Goal: Information Seeking & Learning: Learn about a topic

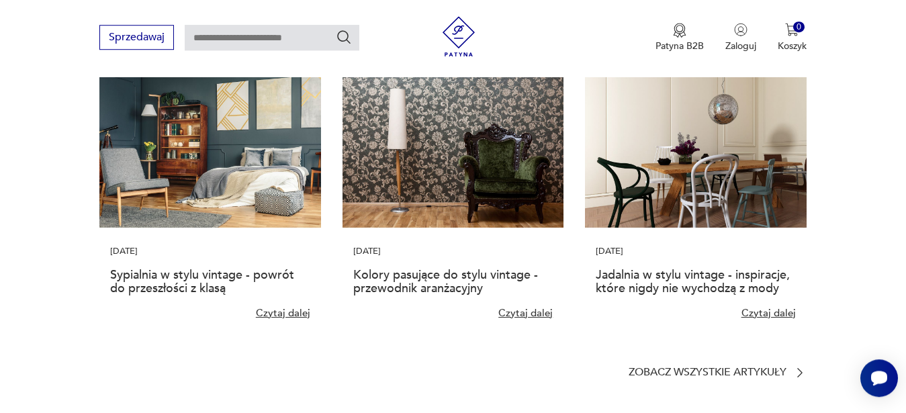
scroll to position [2930, 0]
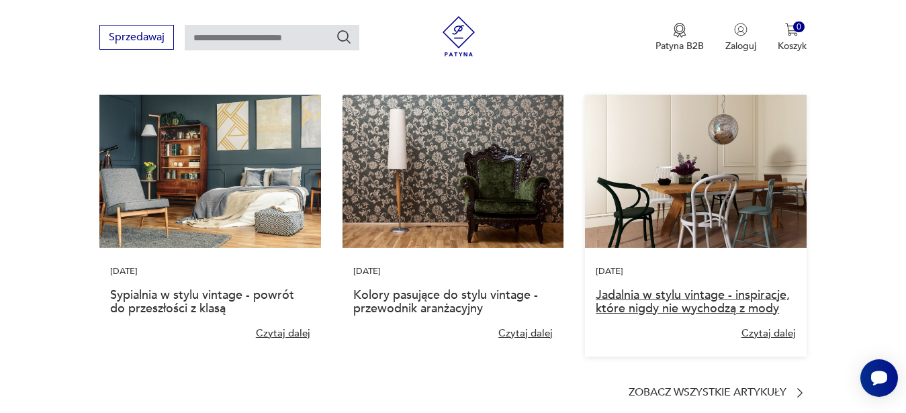
click at [714, 287] on link "Jadalnia w stylu vintage - inspiracje, które nigdy nie wychodzą z mody" at bounding box center [693, 302] width 194 height 30
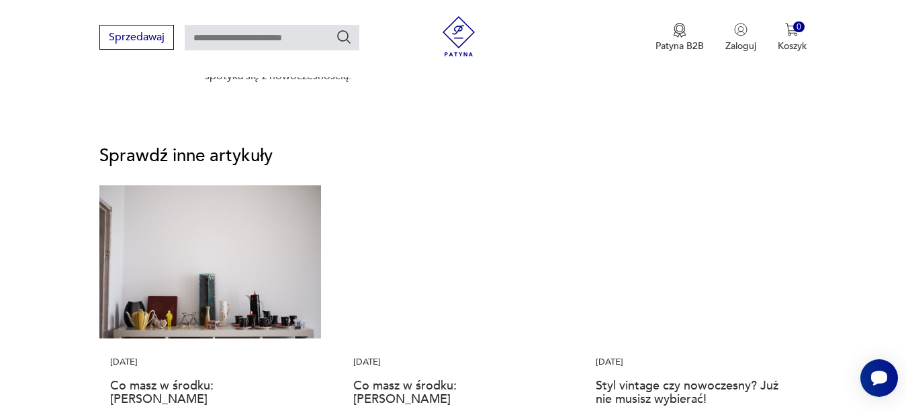
scroll to position [2260, 0]
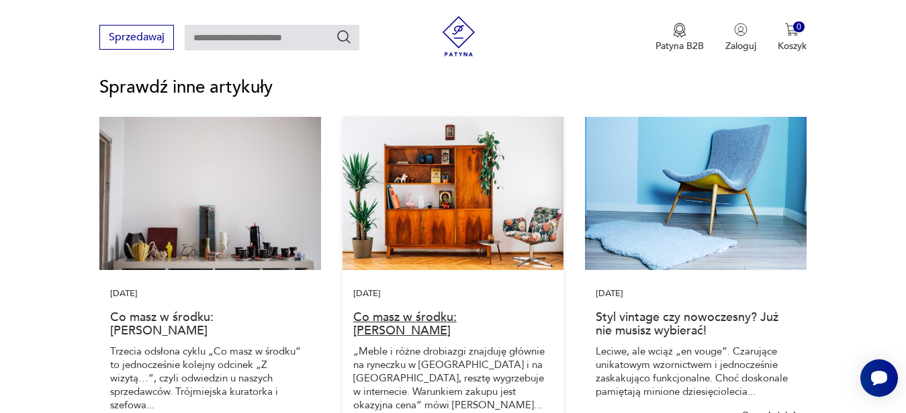
click at [457, 323] on link "Co masz w środku: [PERSON_NAME]" at bounding box center [404, 324] width 103 height 30
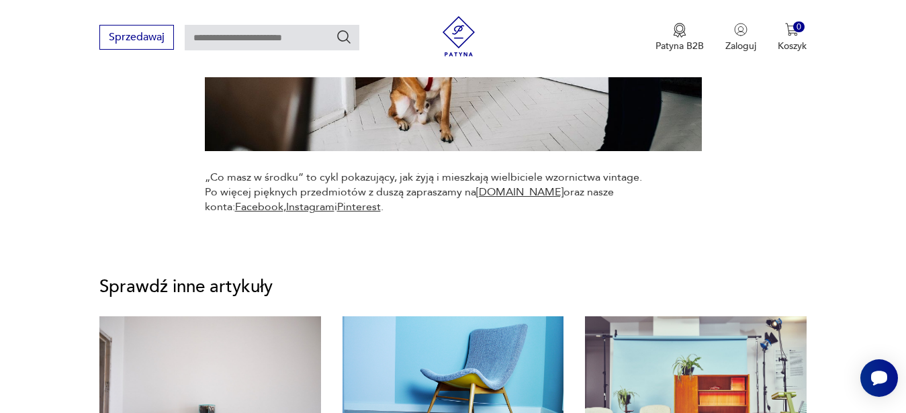
scroll to position [8629, 0]
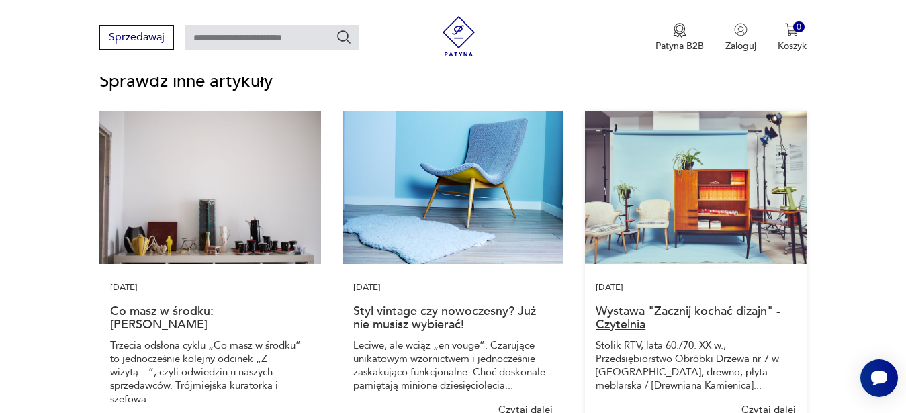
click at [627, 333] on link "Wystawa "Zacznij kochać dizajn" - Czytelnia" at bounding box center [688, 318] width 185 height 30
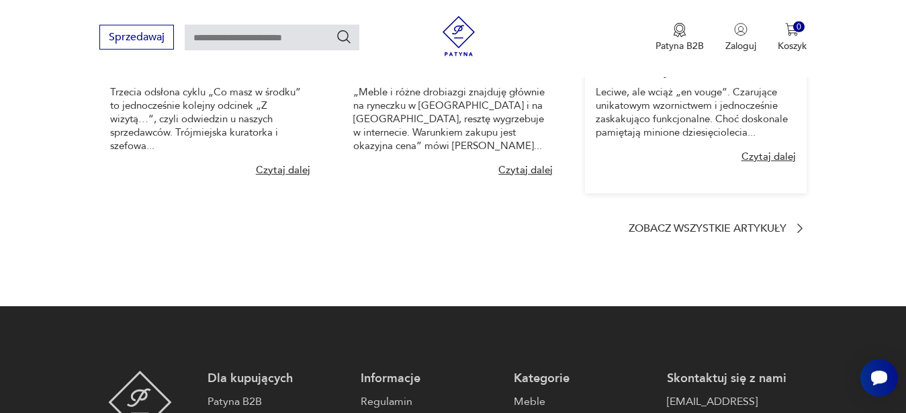
scroll to position [1547, 0]
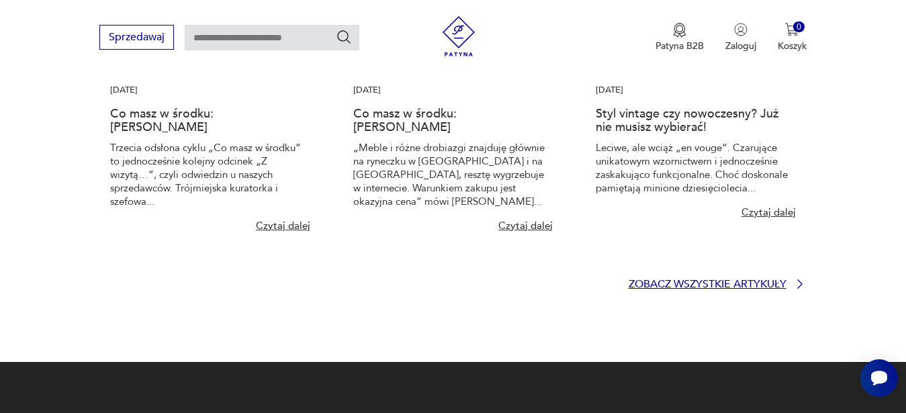
click at [763, 289] on p "Zobacz wszystkie artykuły" at bounding box center [707, 284] width 158 height 9
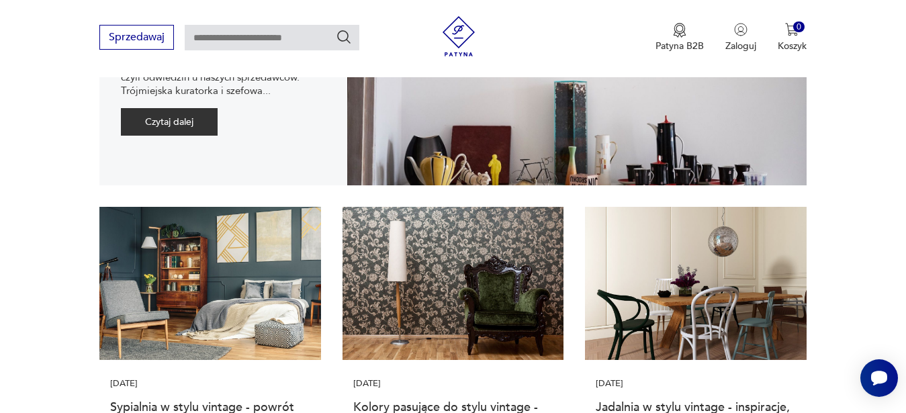
scroll to position [685, 0]
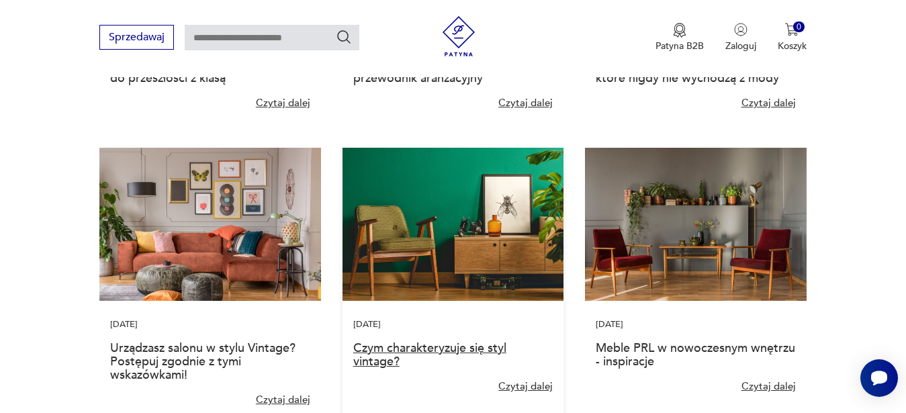
click at [422, 346] on link "Czym charakteryzuje się styl vintage?" at bounding box center [429, 355] width 153 height 30
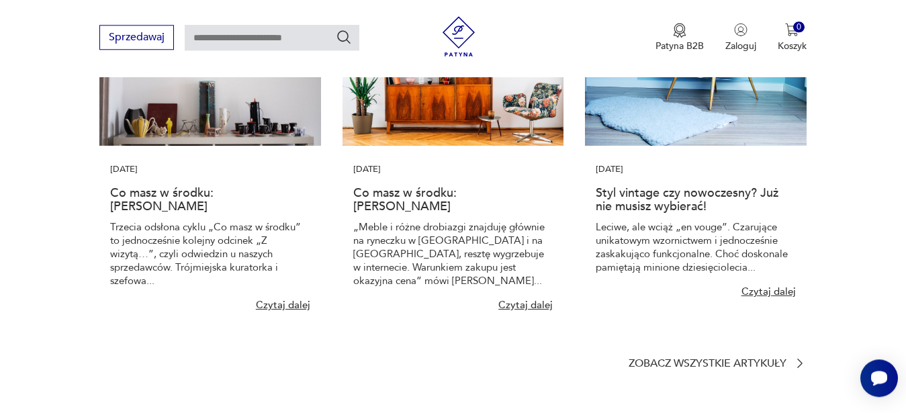
scroll to position [1986, 0]
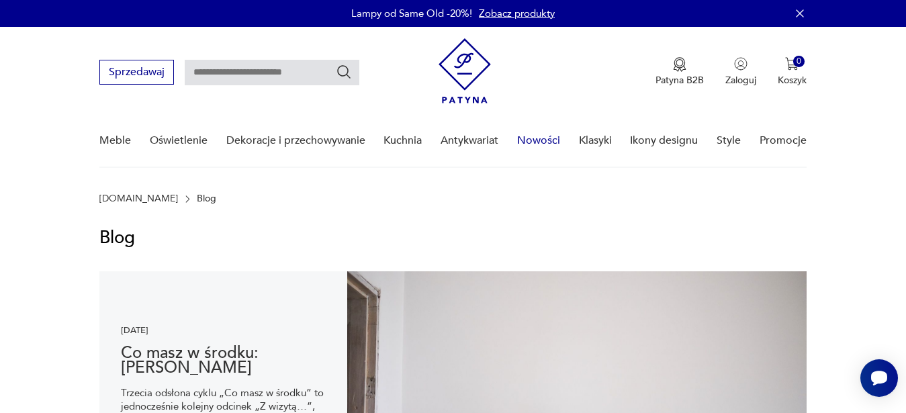
click at [549, 140] on link "Nowości" at bounding box center [538, 141] width 43 height 52
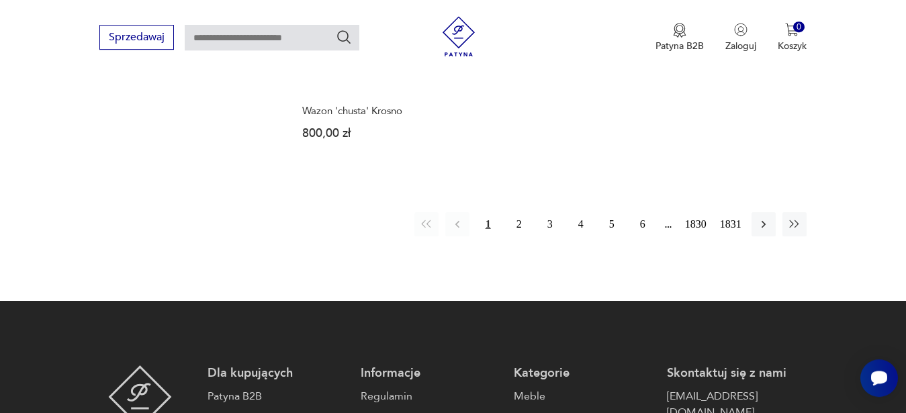
scroll to position [1910, 0]
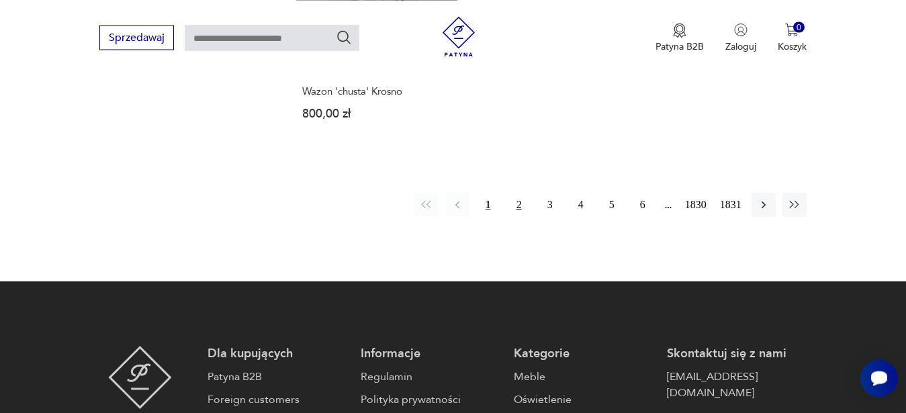
click at [518, 193] on button "2" at bounding box center [519, 205] width 24 height 24
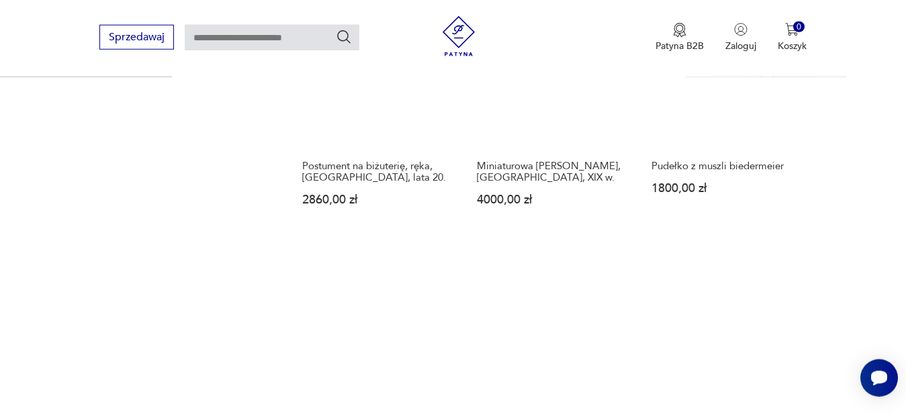
scroll to position [996, 0]
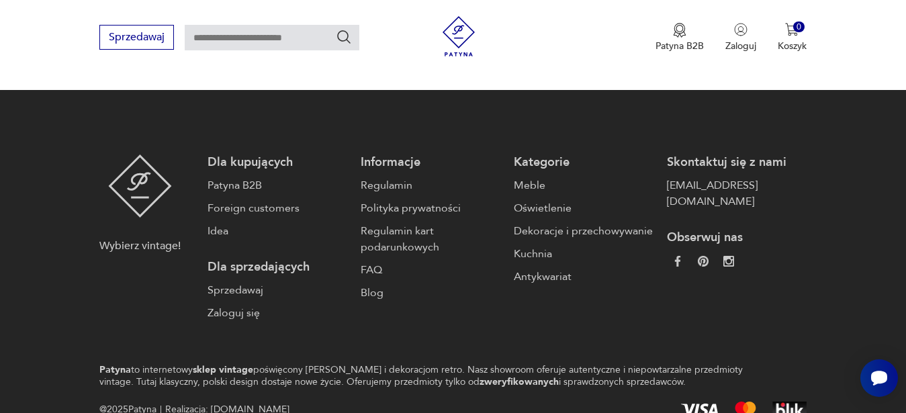
scroll to position [2135, 0]
